Goal: Find specific page/section: Find specific page/section

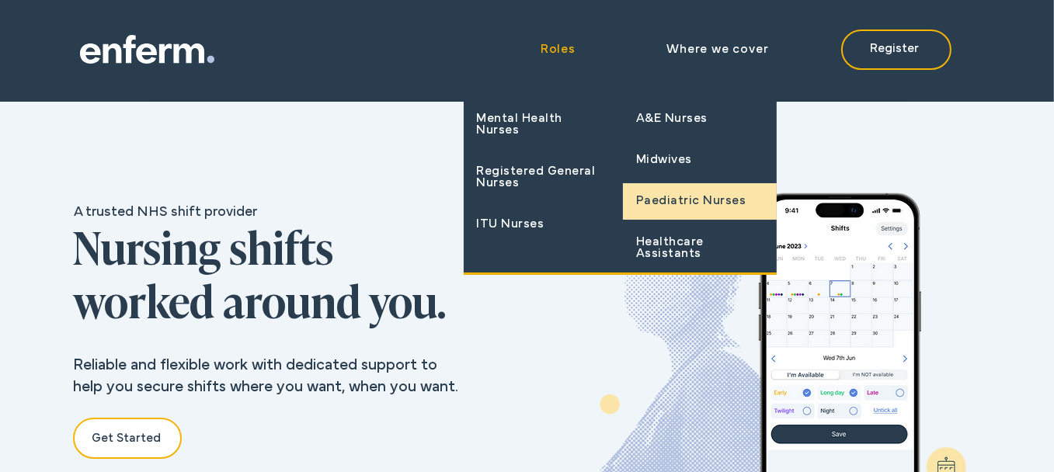
click at [638, 207] on span "Paediatric Nurses" at bounding box center [691, 202] width 110 height 12
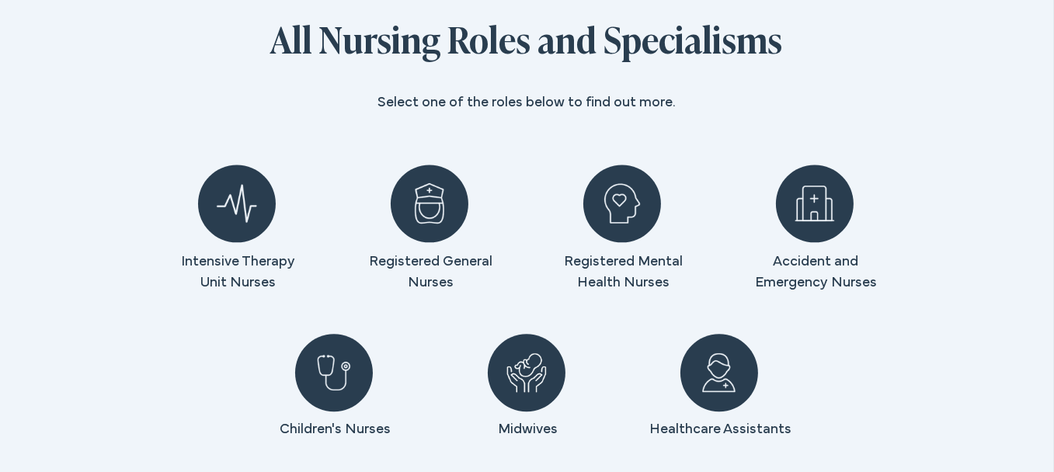
scroll to position [4427, 0]
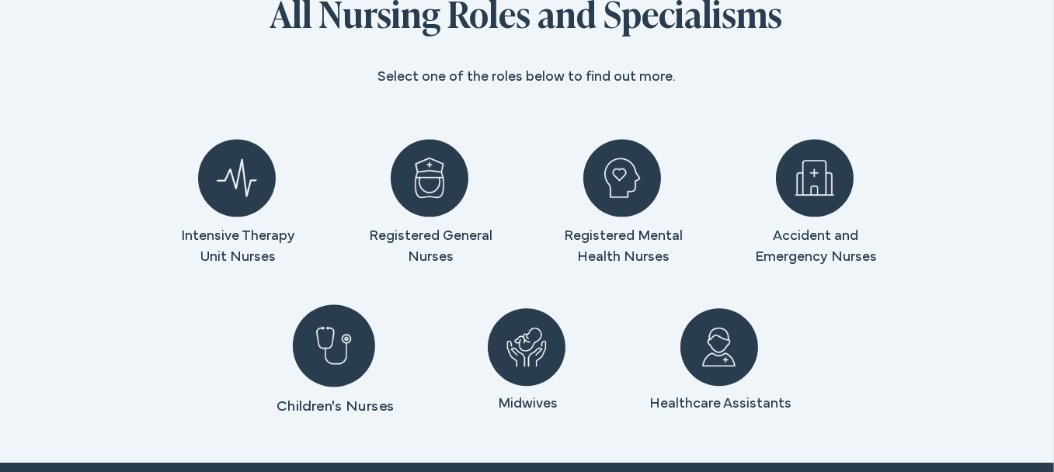
click at [344, 400] on span "Children's Nurses" at bounding box center [335, 406] width 118 height 13
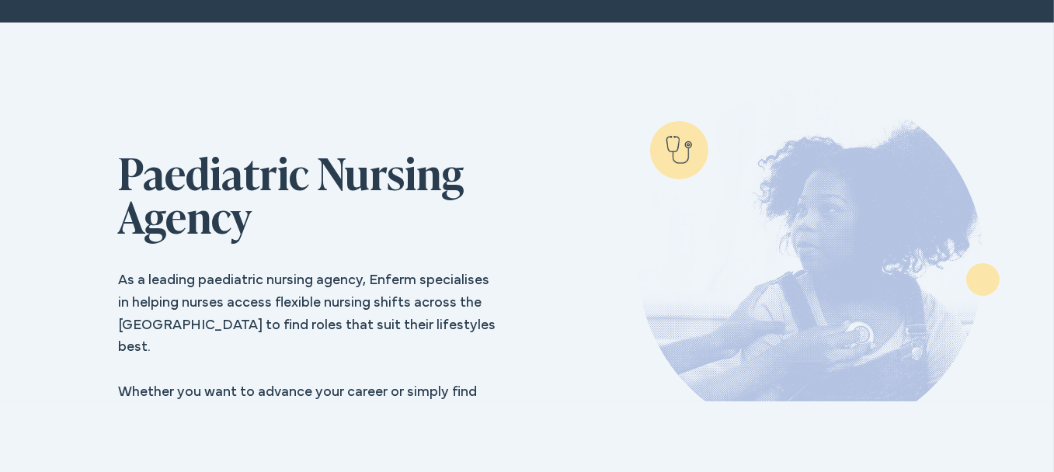
scroll to position [0, 0]
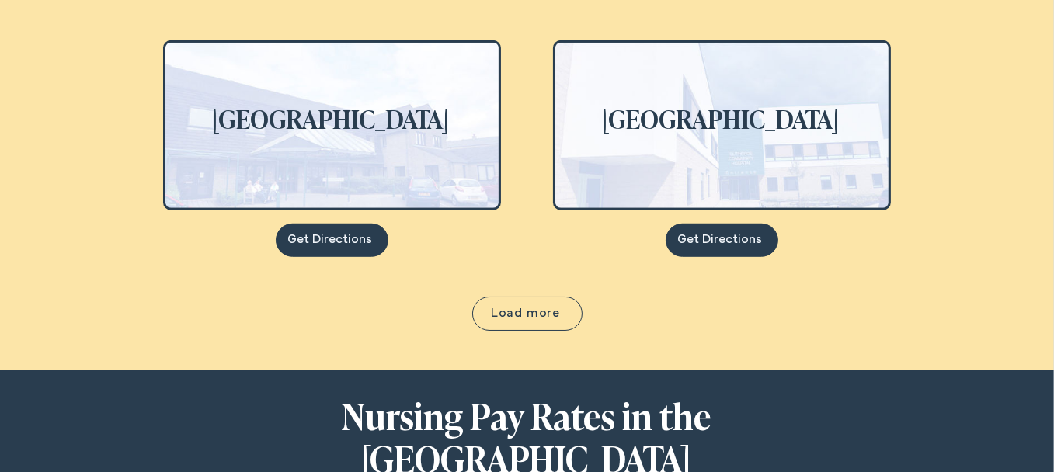
scroll to position [1476, 0]
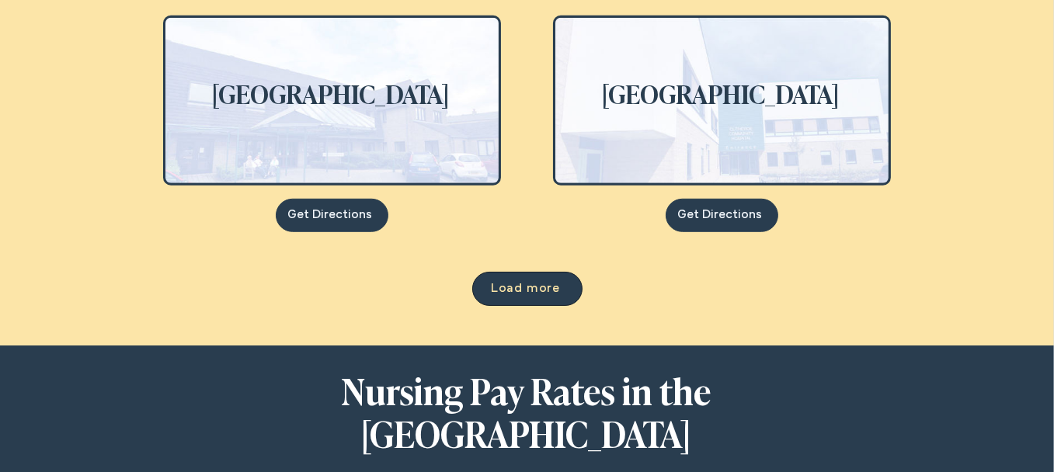
click at [547, 283] on span "Load more" at bounding box center [525, 289] width 69 height 12
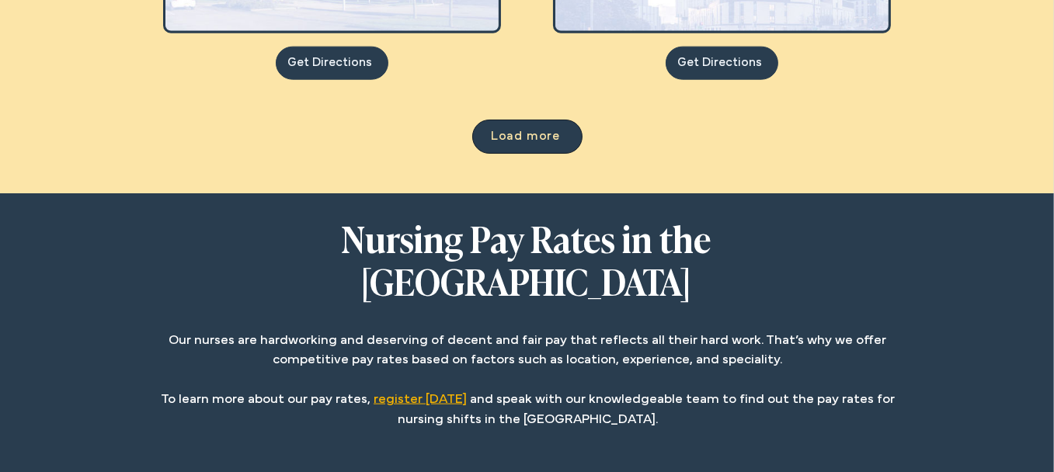
scroll to position [2252, 0]
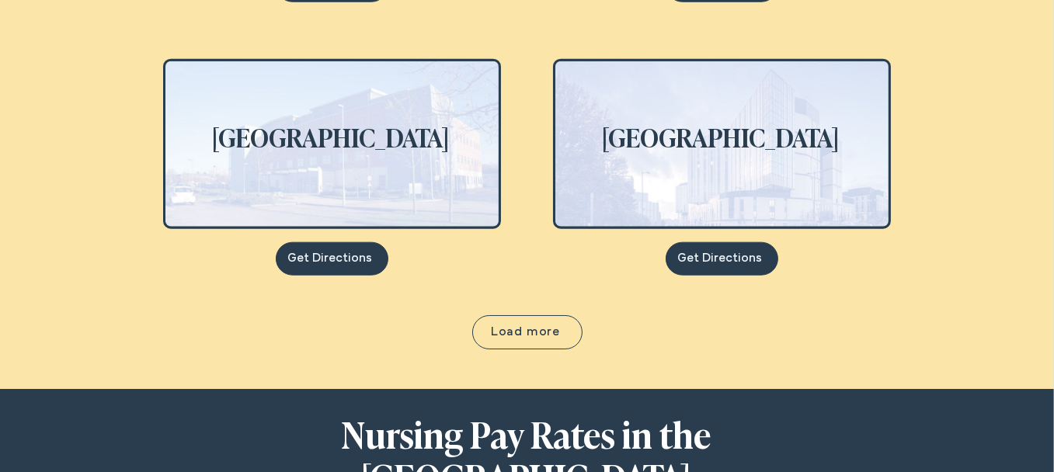
click at [314, 179] on img at bounding box center [331, 143] width 333 height 165
click at [345, 263] on span "Get Directions" at bounding box center [330, 259] width 85 height 12
